Goal: Information Seeking & Learning: Compare options

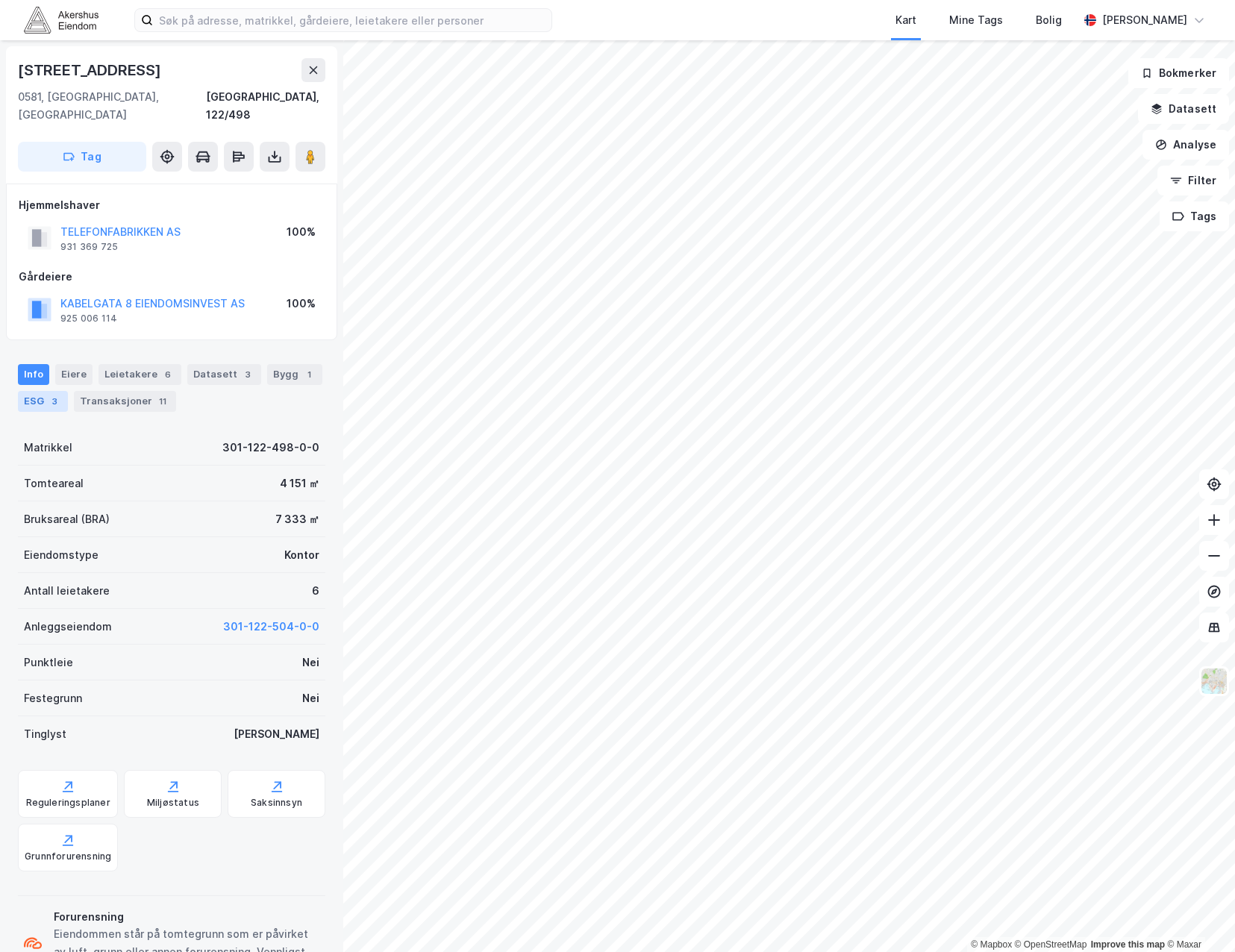
click at [44, 391] on div "ESG 3" at bounding box center [43, 402] width 50 height 21
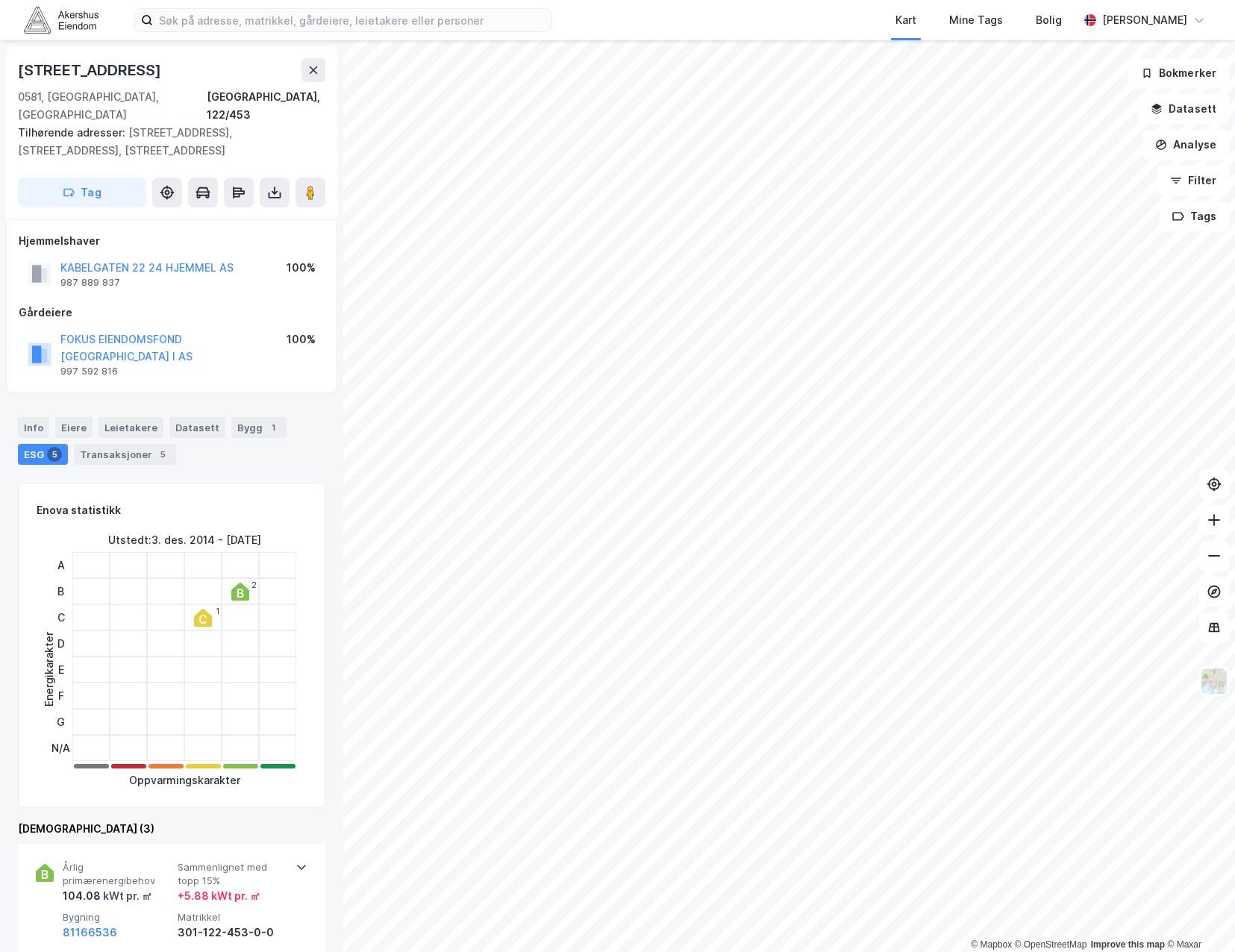
click at [186, 792] on div "© Mapbox © OpenStreetMap Improve this map © [GEOGRAPHIC_DATA][STREET_ADDRESS]/4…" at bounding box center [617, 496] width 1235 height 911
